Goal: Task Accomplishment & Management: Complete application form

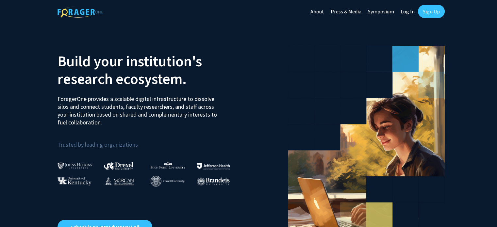
click at [436, 13] on link "Sign Up" at bounding box center [431, 11] width 27 height 13
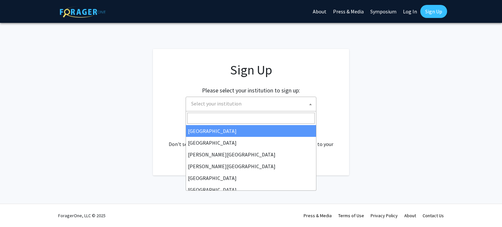
click at [282, 97] on span "Select your institution" at bounding box center [252, 103] width 127 height 13
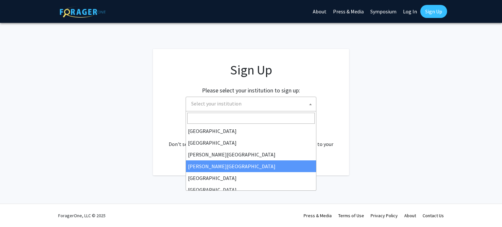
scroll to position [229, 0]
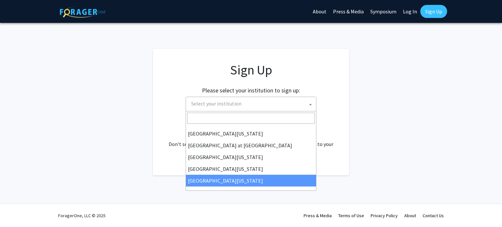
select select "33"
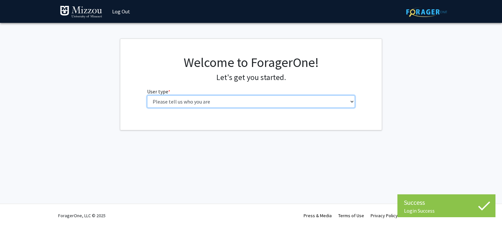
click at [272, 101] on select "Please tell us who you are Undergraduate Student Master's Student Doctoral Cand…" at bounding box center [251, 101] width 208 height 12
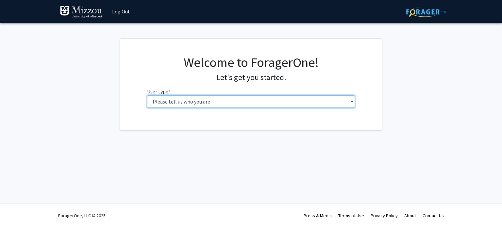
select select "1: undergrad"
click at [147, 95] on select "Please tell us who you are Undergraduate Student Master's Student Doctoral Cand…" at bounding box center [251, 101] width 208 height 12
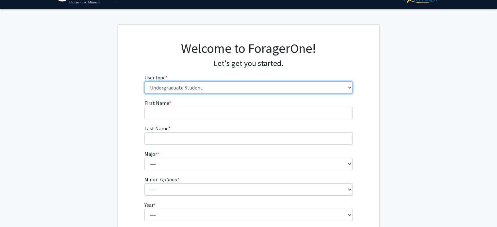
scroll to position [14, 0]
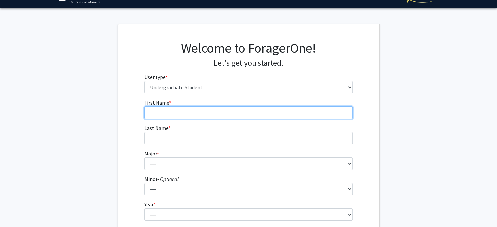
click at [211, 119] on form "First Name * required Last Name * required Major * required --- Agribusiness Ma…" at bounding box center [248, 179] width 208 height 160
type input "Mya"
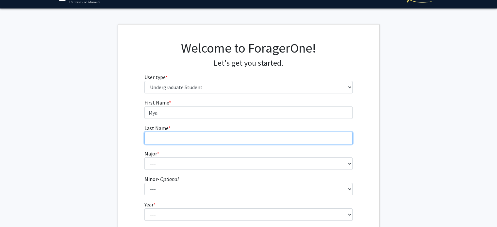
click at [207, 139] on input "Last Name * required" at bounding box center [248, 138] width 208 height 12
type input "k"
type input "Kee"
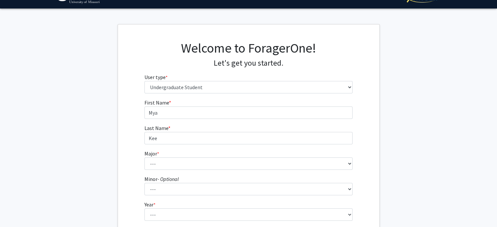
click at [193, 172] on form "First Name * required Mya Last Name * required [PERSON_NAME] Major * required -…" at bounding box center [248, 179] width 208 height 160
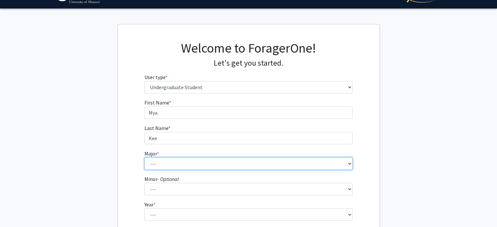
click at [183, 165] on select "--- Agribusiness Management Agricultural Education Agricultural Education: Comm…" at bounding box center [248, 164] width 208 height 12
select select "14: 2503"
click at [144, 158] on select "--- Agribusiness Management Agricultural Education Agricultural Education: Comm…" at bounding box center [248, 164] width 208 height 12
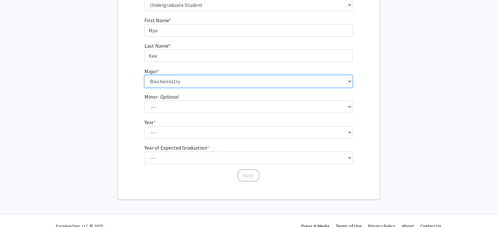
scroll to position [104, 0]
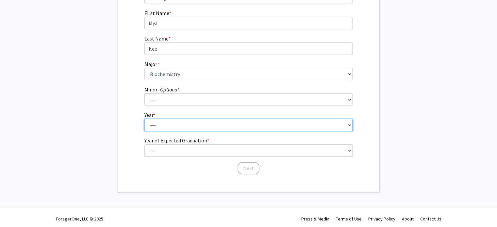
click at [180, 120] on select "--- First-year Sophomore Junior Senior Postbaccalaureate Certificate" at bounding box center [248, 125] width 208 height 12
select select "1: first-year"
click at [144, 119] on select "--- First-year Sophomore Junior Senior Postbaccalaureate Certificate" at bounding box center [248, 125] width 208 height 12
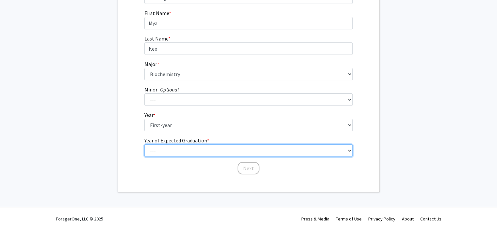
click at [177, 150] on select "--- 2025 2026 2027 2028 2029 2030 2031 2032 2033 2034" at bounding box center [248, 150] width 208 height 12
select select "5: 2029"
click at [144, 144] on select "--- 2025 2026 2027 2028 2029 2030 2031 2032 2033 2034" at bounding box center [248, 150] width 208 height 12
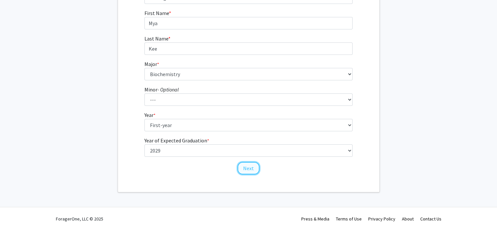
click at [251, 169] on button "Next" at bounding box center [249, 168] width 22 height 12
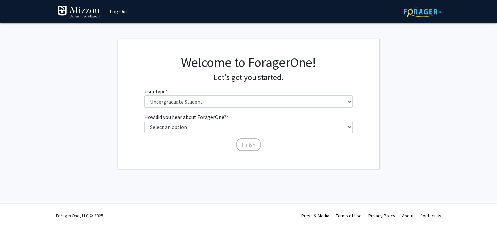
scroll to position [0, 0]
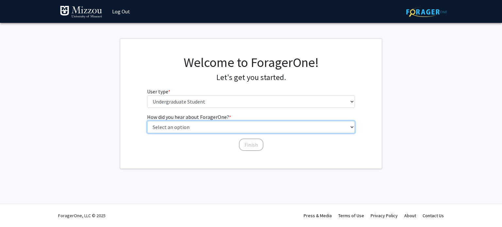
click at [220, 129] on select "Select an option Peer/student recommendation Faculty/staff recommendation Unive…" at bounding box center [251, 127] width 208 height 12
select select "2: faculty_recommendation"
click at [147, 121] on select "Select an option Peer/student recommendation Faculty/staff recommendation Unive…" at bounding box center [251, 127] width 208 height 12
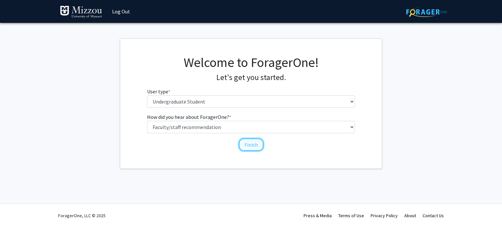
click at [259, 146] on button "Finish" at bounding box center [251, 145] width 25 height 12
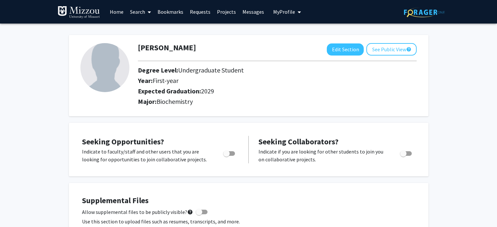
click at [176, 14] on link "Bookmarks" at bounding box center [170, 11] width 32 height 23
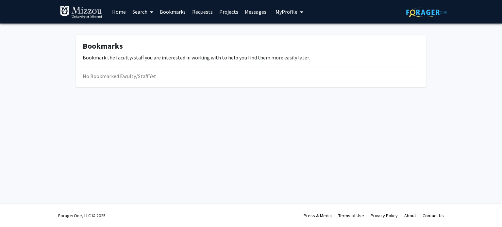
click at [120, 12] on link "Home" at bounding box center [119, 11] width 20 height 23
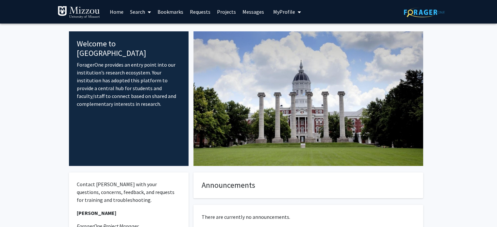
click at [143, 15] on link "Search" at bounding box center [140, 11] width 27 height 23
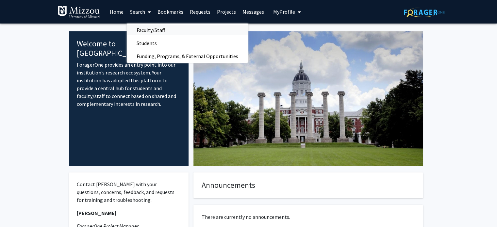
click at [156, 32] on span "Faculty/Staff" at bounding box center [151, 30] width 48 height 13
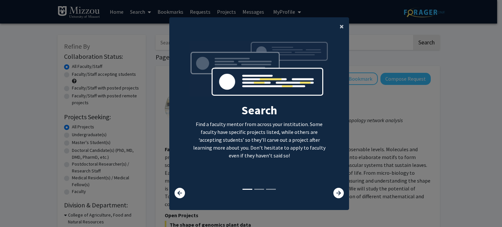
click at [340, 26] on span "×" at bounding box center [342, 26] width 4 height 10
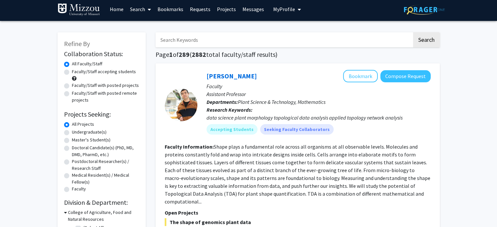
scroll to position [3, 0]
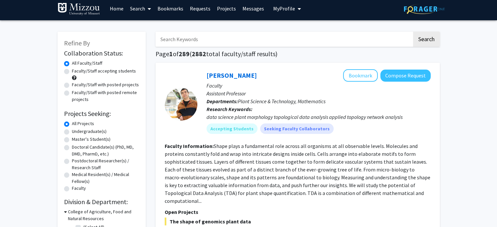
click at [269, 38] on input "Search Keywords" at bounding box center [284, 39] width 257 height 15
click at [413, 32] on button "Search" at bounding box center [426, 39] width 27 height 15
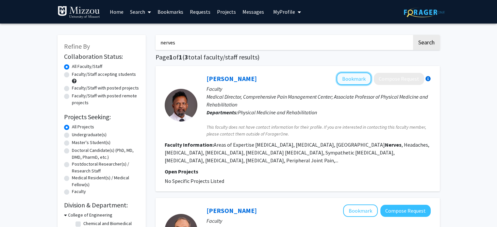
click at [346, 79] on button "Bookmark" at bounding box center [354, 79] width 35 height 12
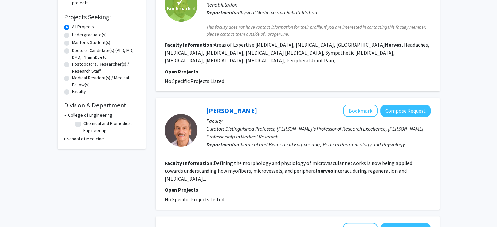
scroll to position [103, 0]
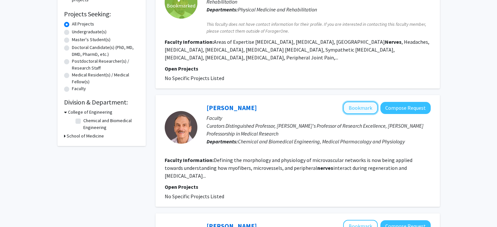
click at [356, 102] on button "Bookmark" at bounding box center [360, 108] width 35 height 12
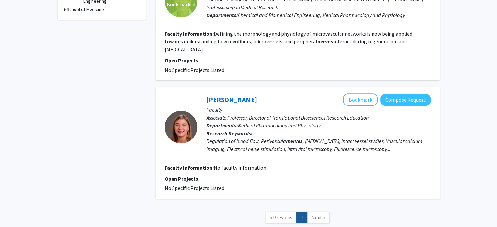
scroll to position [0, 0]
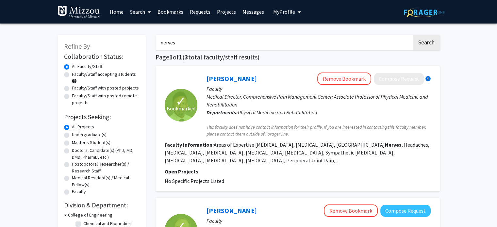
click at [307, 42] on input "nerves" at bounding box center [284, 42] width 257 height 15
type input "n"
type input "[PERSON_NAME][MEDICAL_DATA]"
click at [413, 35] on button "Search" at bounding box center [426, 42] width 27 height 15
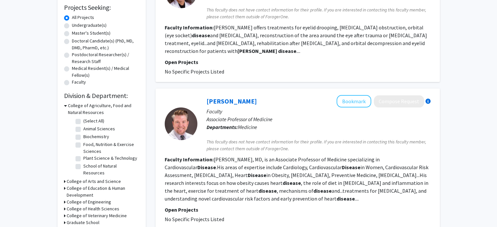
scroll to position [110, 0]
click at [352, 95] on button "Bookmark" at bounding box center [354, 101] width 35 height 12
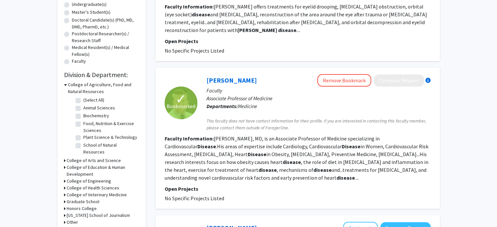
scroll to position [0, 0]
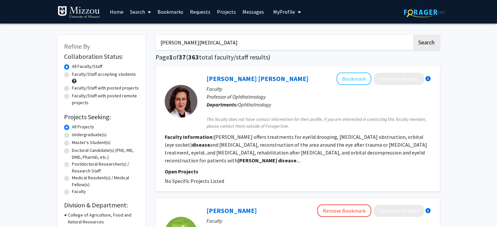
drag, startPoint x: 211, startPoint y: 45, endPoint x: 111, endPoint y: 52, distance: 100.3
click at [413, 35] on button "Search" at bounding box center [426, 42] width 27 height 15
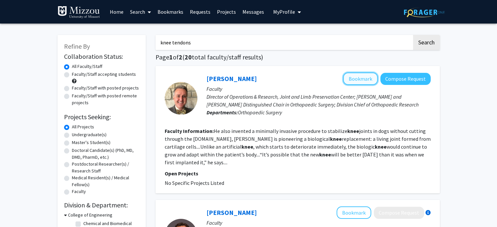
click at [357, 78] on button "Bookmark" at bounding box center [360, 79] width 35 height 12
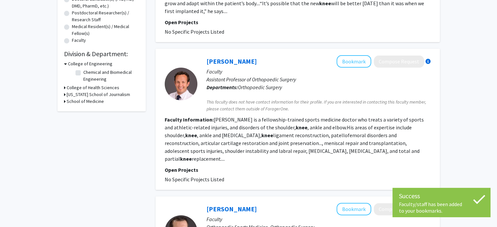
scroll to position [152, 0]
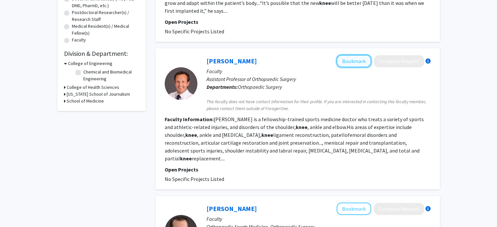
click at [354, 63] on button "Bookmark" at bounding box center [354, 61] width 35 height 12
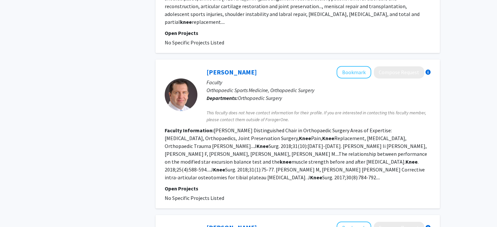
scroll to position [0, 0]
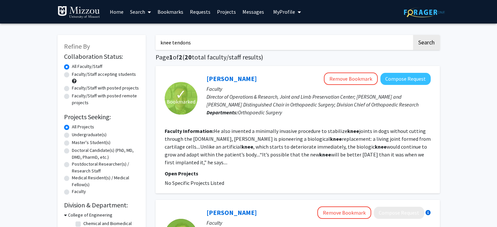
click at [297, 40] on input "knee tendons" at bounding box center [284, 42] width 257 height 15
type input "k"
click at [413, 35] on button "Search" at bounding box center [426, 42] width 27 height 15
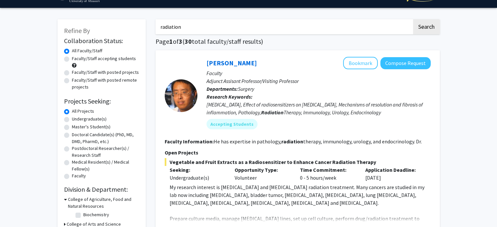
scroll to position [17, 0]
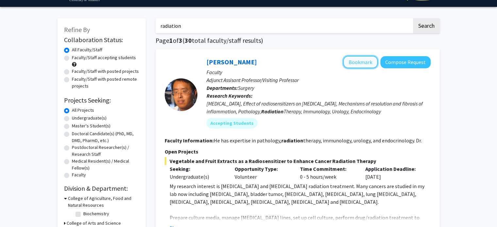
click at [367, 62] on button "Bookmark" at bounding box center [360, 62] width 35 height 12
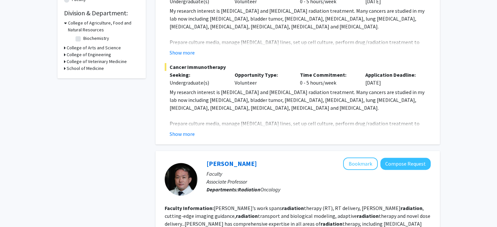
scroll to position [0, 0]
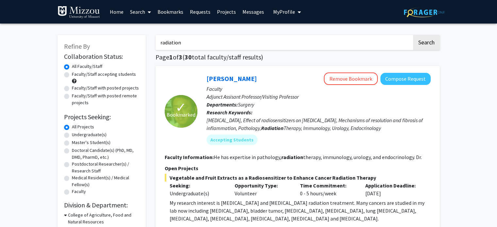
click at [239, 47] on input "radiation" at bounding box center [284, 42] width 257 height 15
type input "[MEDICAL_DATA]"
click at [413, 35] on button "Search" at bounding box center [426, 42] width 27 height 15
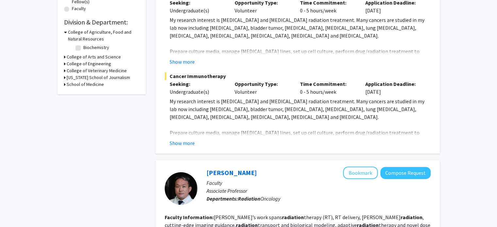
click at [303, 179] on p "Faculty" at bounding box center [319, 183] width 224 height 8
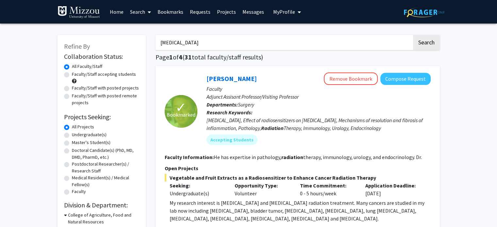
drag, startPoint x: 215, startPoint y: 42, endPoint x: 68, endPoint y: 41, distance: 147.4
type input "nuclear"
click at [413, 35] on button "Search" at bounding box center [426, 42] width 27 height 15
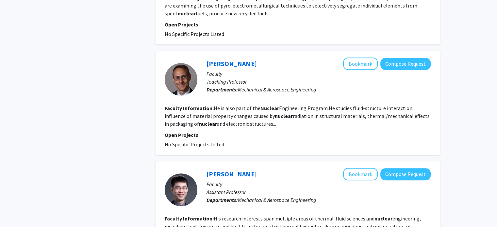
scroll to position [392, 0]
